Goal: Task Accomplishment & Management: Complete application form

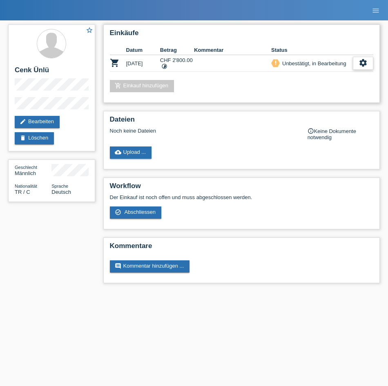
click at [360, 62] on icon "settings" at bounding box center [363, 62] width 9 height 9
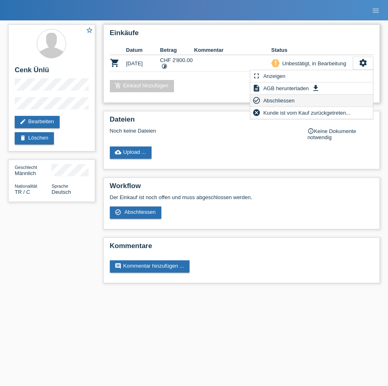
click at [344, 99] on div "check_circle_outline Abschliessen" at bounding box center [311, 101] width 123 height 12
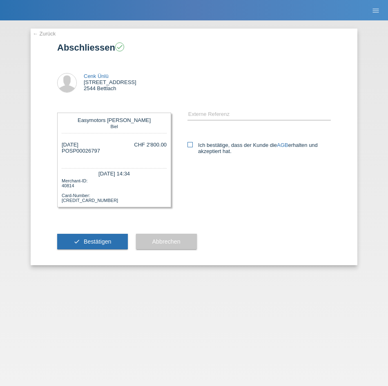
click at [190, 143] on icon at bounding box center [189, 144] width 5 height 5
click at [190, 143] on input "Ich bestätige, dass der Kunde die AGB erhalten und akzeptiert hat." at bounding box center [189, 144] width 5 height 5
checkbox input "true"
click at [101, 239] on span "Bestätigen" at bounding box center [98, 242] width 28 height 7
